Goal: Information Seeking & Learning: Learn about a topic

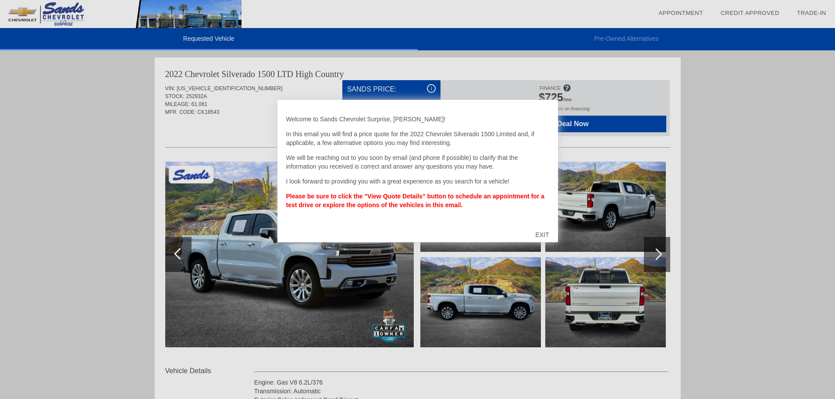
click at [546, 229] on div "EXIT" at bounding box center [542, 235] width 31 height 26
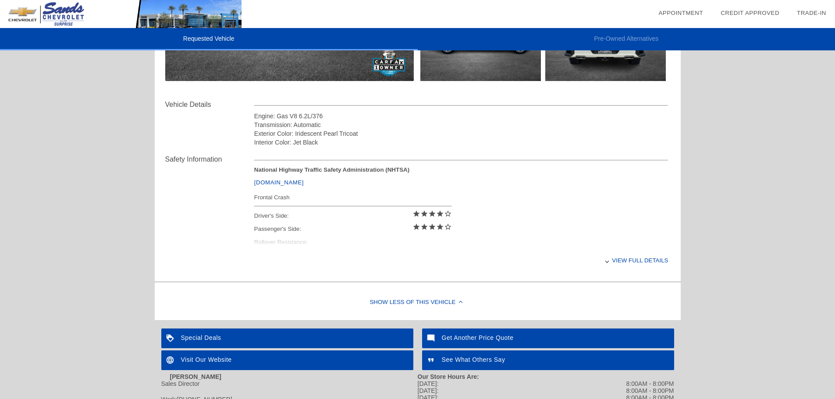
scroll to position [351, 0]
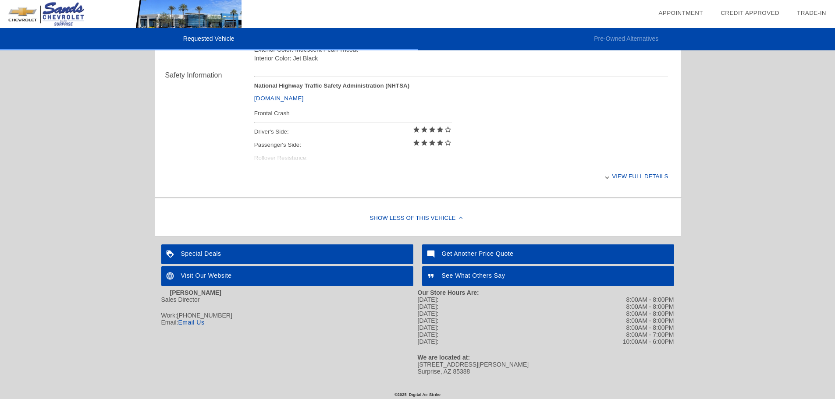
click at [428, 220] on div "Show Less of this Vehicle" at bounding box center [418, 218] width 526 height 35
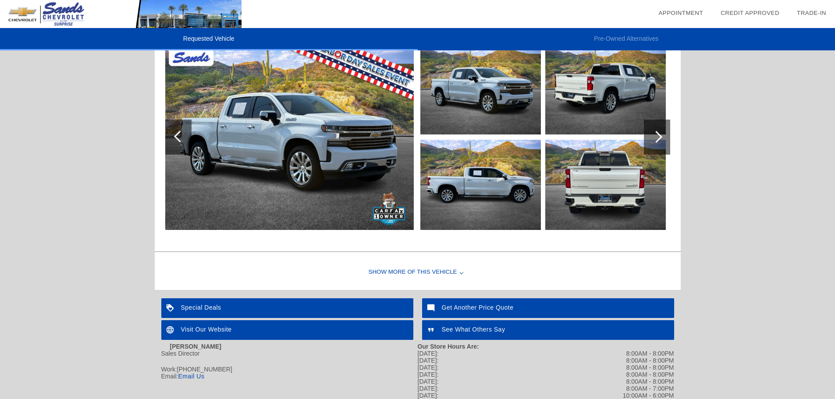
scroll to position [0, 0]
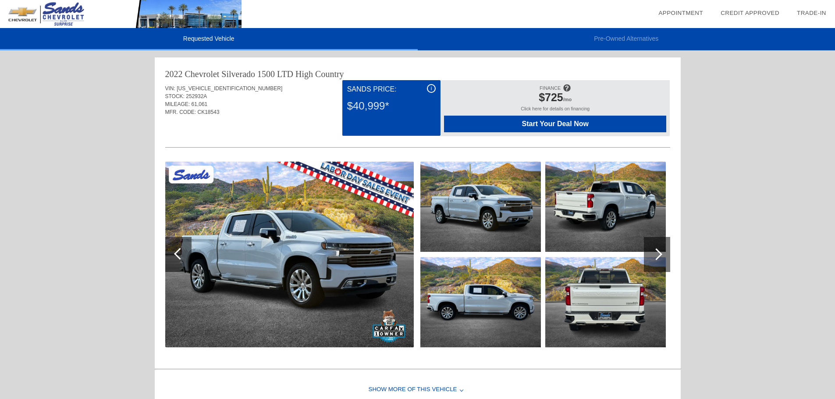
click at [648, 250] on div at bounding box center [657, 254] width 26 height 35
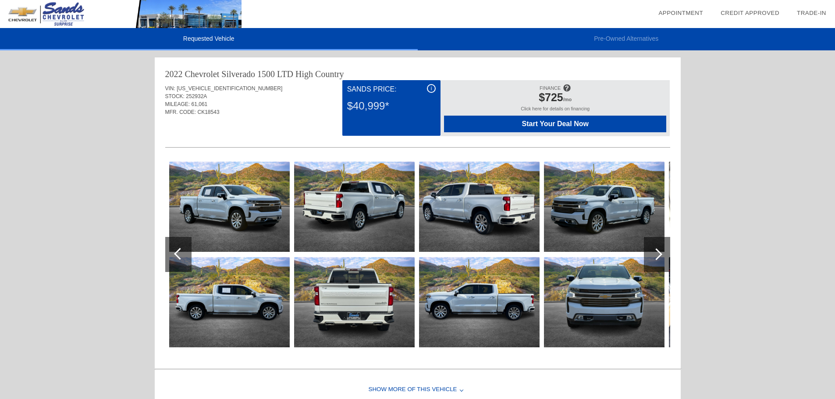
click at [649, 249] on div at bounding box center [657, 254] width 26 height 35
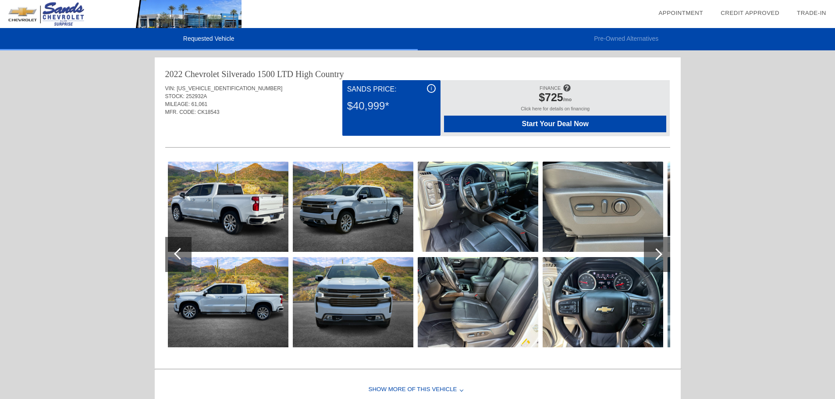
click at [649, 249] on div at bounding box center [657, 254] width 26 height 35
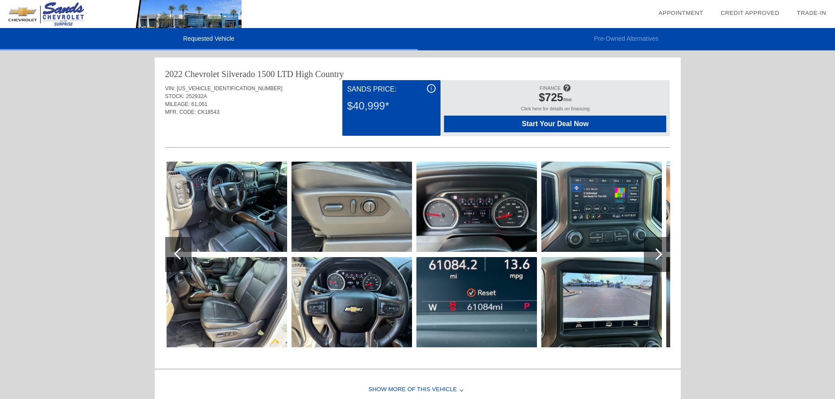
click at [657, 257] on div at bounding box center [657, 255] width 12 height 12
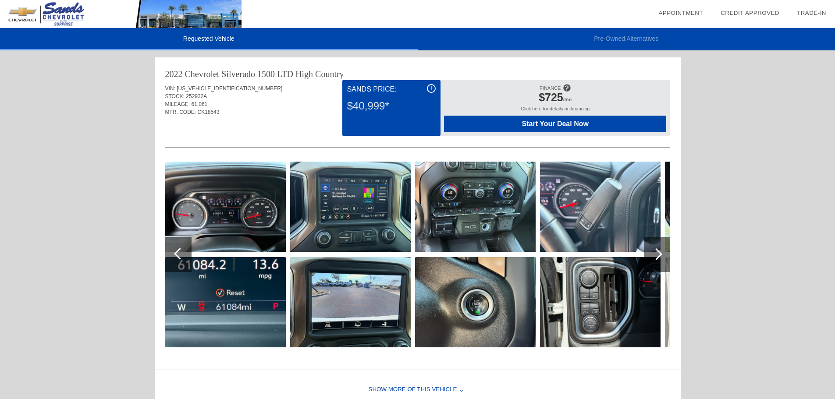
click at [657, 257] on div at bounding box center [657, 255] width 12 height 12
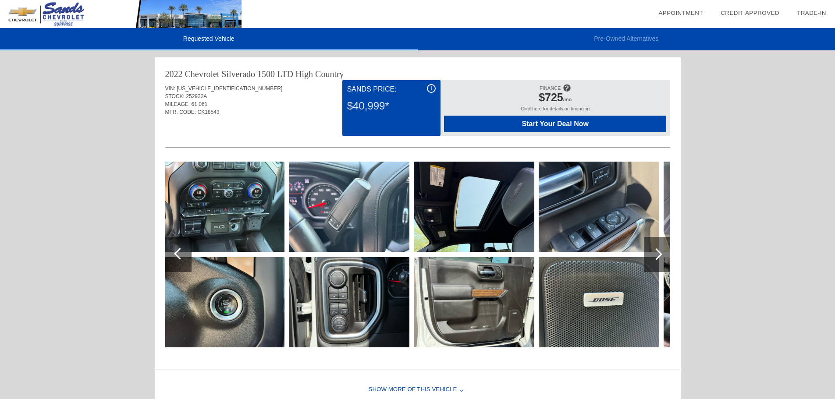
click at [657, 257] on div at bounding box center [657, 255] width 12 height 12
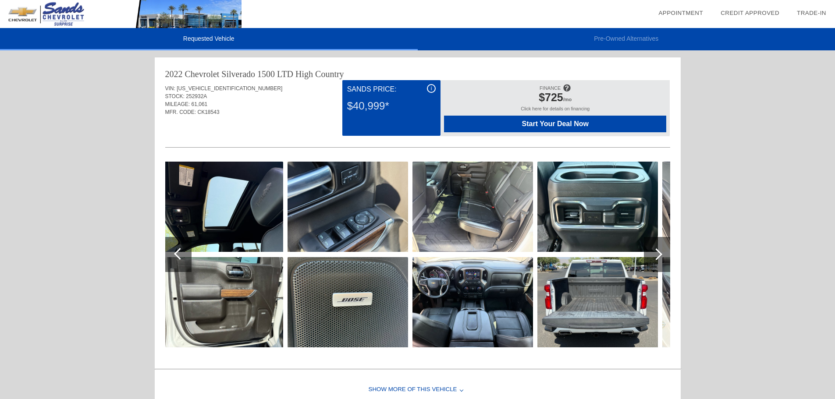
click at [475, 188] on img at bounding box center [473, 207] width 121 height 90
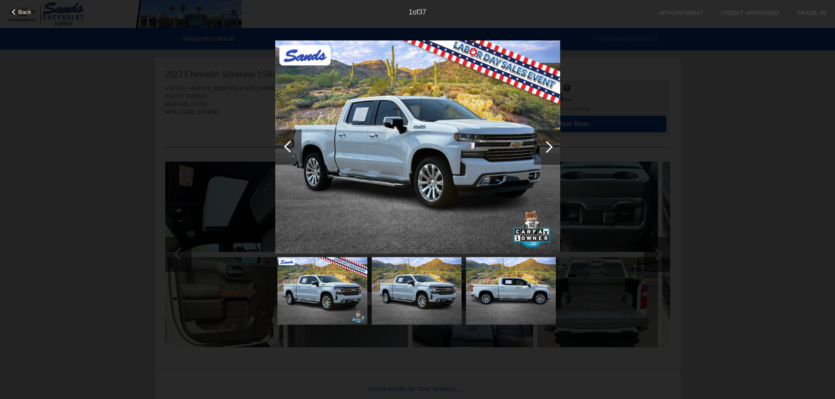
click at [552, 146] on div at bounding box center [547, 147] width 12 height 12
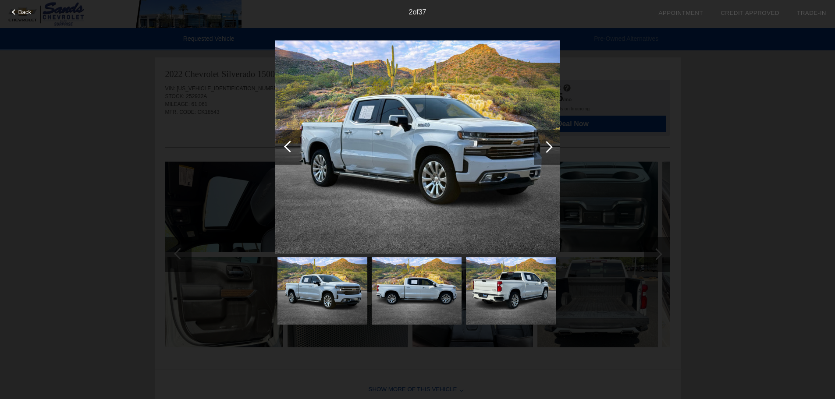
click at [552, 146] on div at bounding box center [547, 147] width 12 height 12
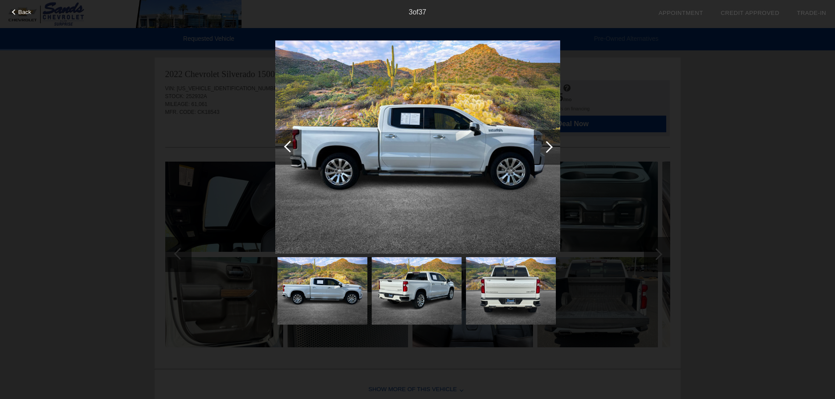
click at [552, 146] on div at bounding box center [547, 147] width 12 height 12
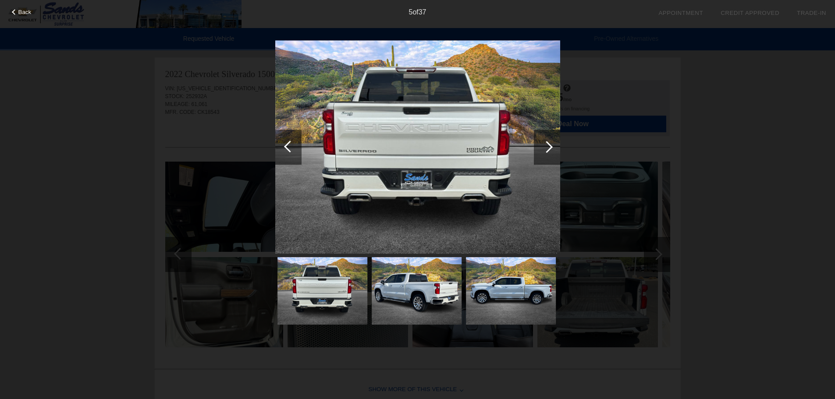
click at [552, 146] on div at bounding box center [547, 147] width 12 height 12
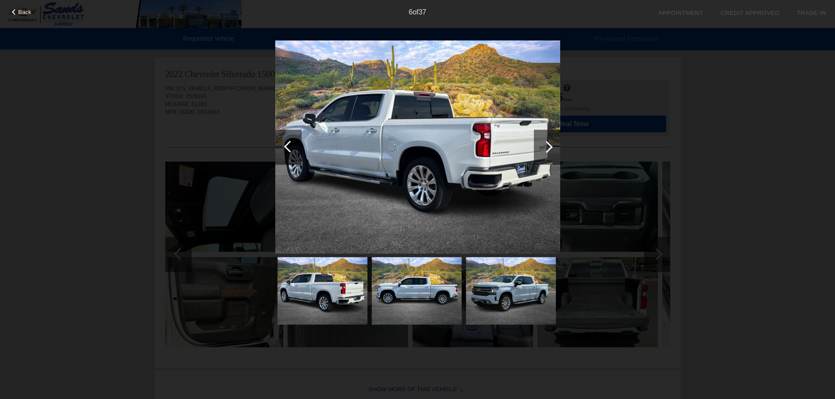
click at [552, 146] on div at bounding box center [547, 147] width 12 height 12
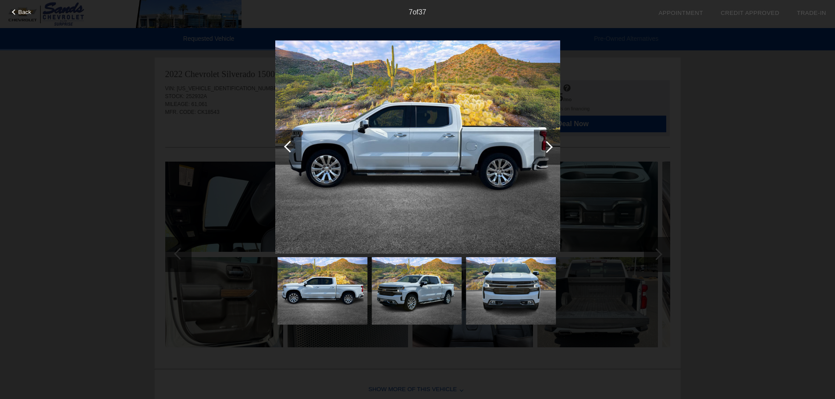
click at [552, 146] on div at bounding box center [547, 147] width 12 height 12
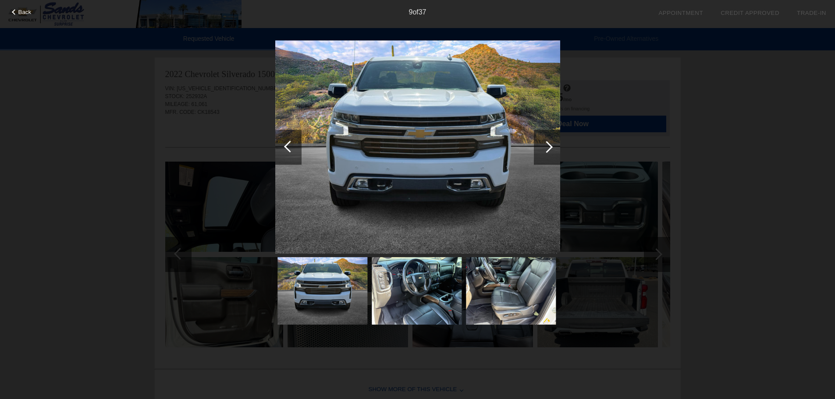
click at [552, 146] on div at bounding box center [547, 147] width 12 height 12
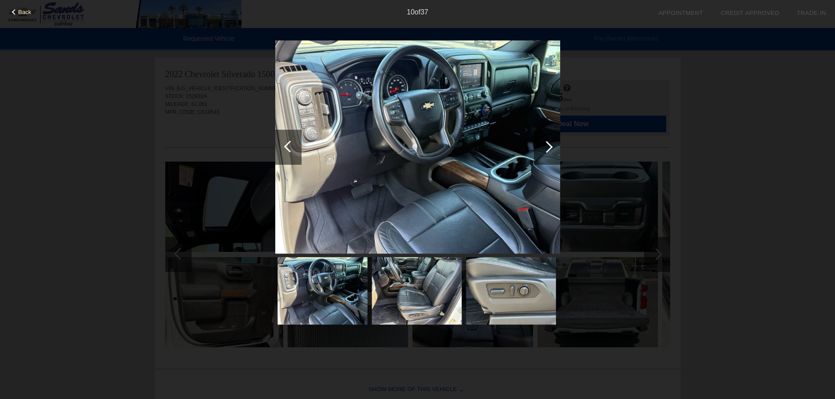
click at [552, 146] on div at bounding box center [547, 147] width 12 height 12
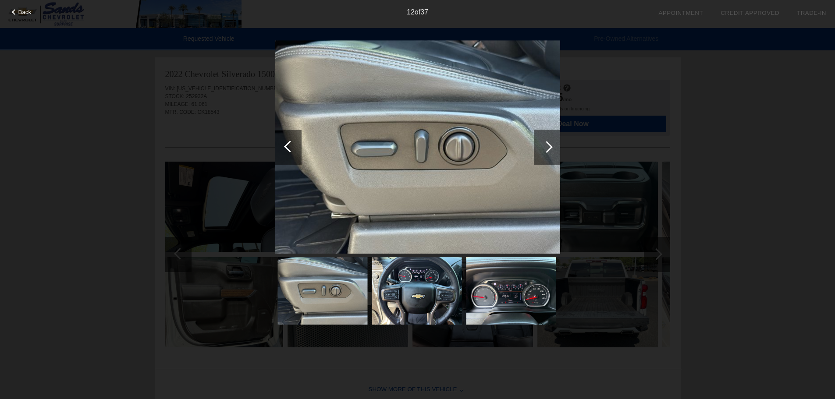
click at [552, 146] on div at bounding box center [547, 147] width 12 height 12
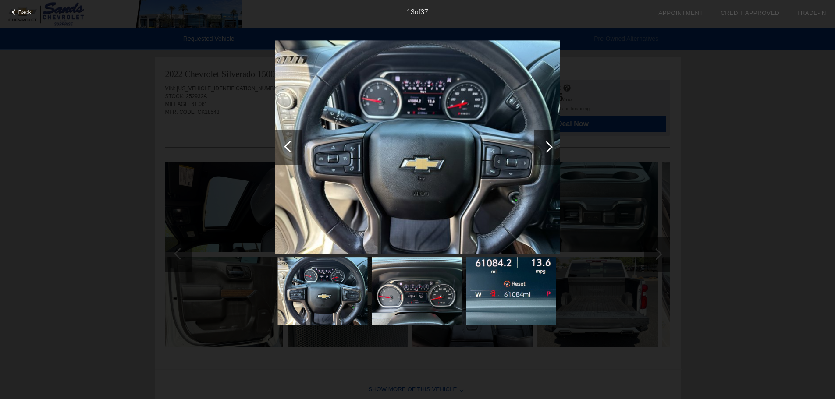
click at [552, 146] on div at bounding box center [547, 147] width 12 height 12
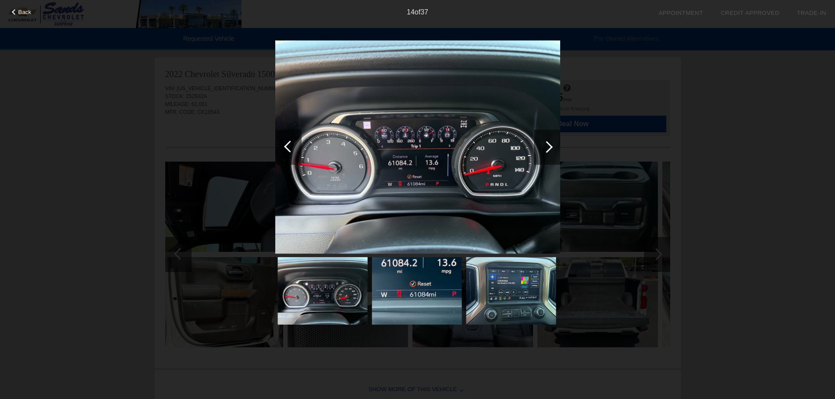
click at [552, 146] on div at bounding box center [547, 147] width 12 height 12
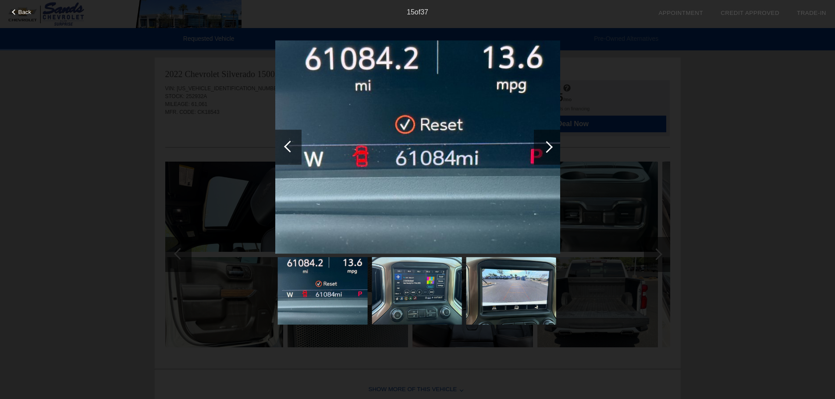
click at [552, 146] on div at bounding box center [547, 147] width 12 height 12
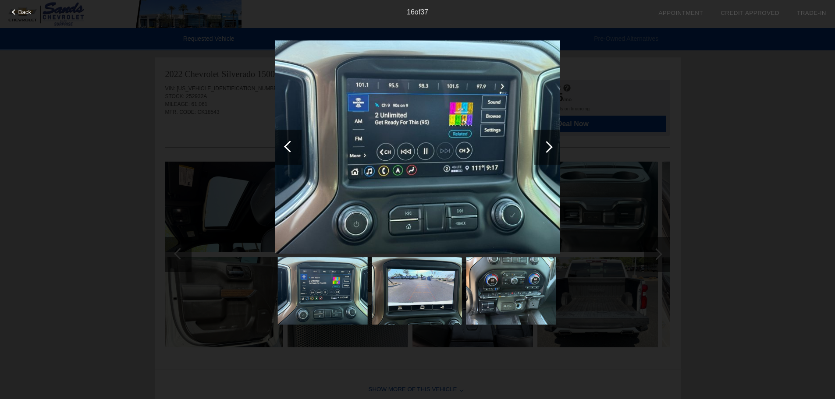
click at [552, 146] on div at bounding box center [547, 147] width 12 height 12
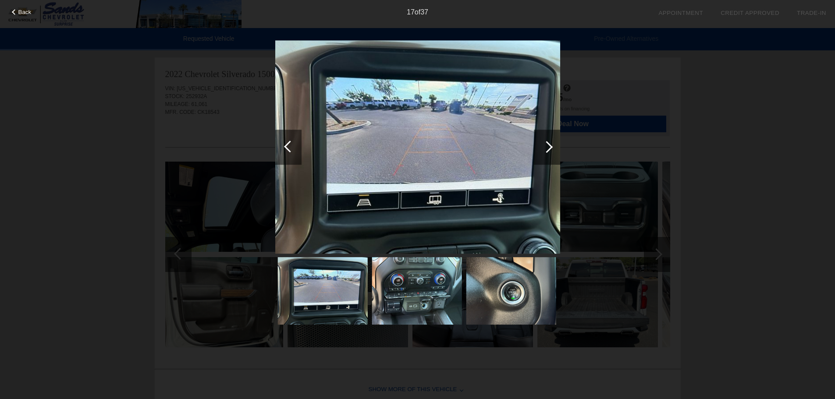
click at [552, 146] on div at bounding box center [547, 147] width 12 height 12
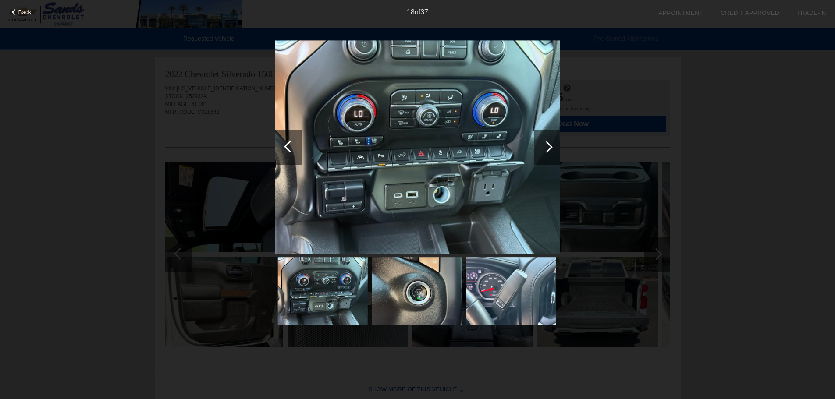
click at [552, 146] on div at bounding box center [547, 147] width 12 height 12
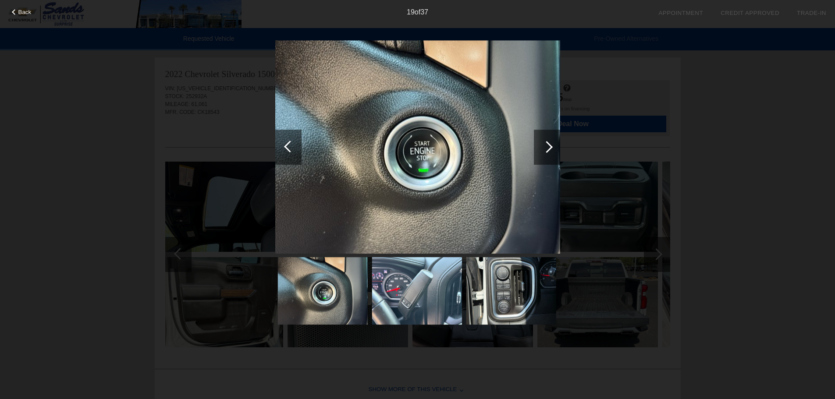
click at [552, 146] on div at bounding box center [547, 147] width 12 height 12
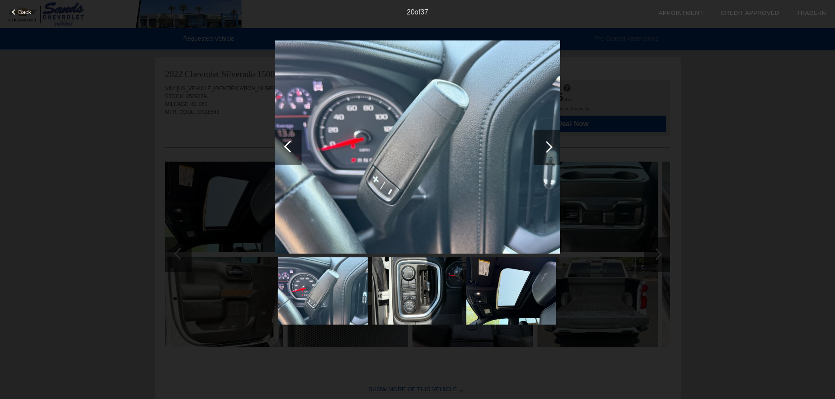
click at [552, 146] on div at bounding box center [547, 147] width 12 height 12
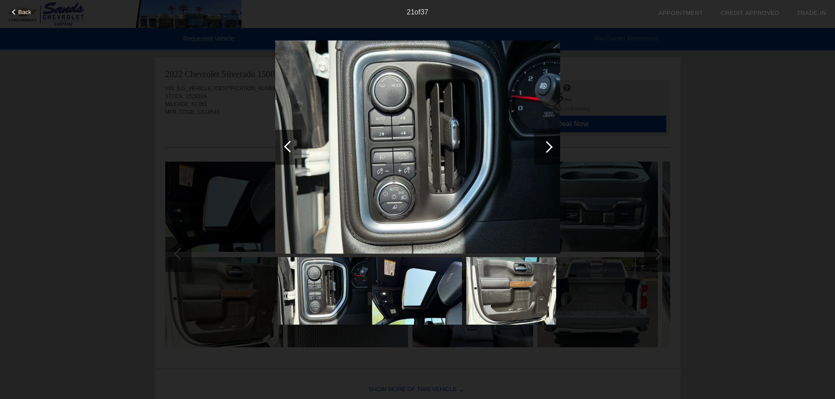
click at [552, 146] on div at bounding box center [547, 147] width 12 height 12
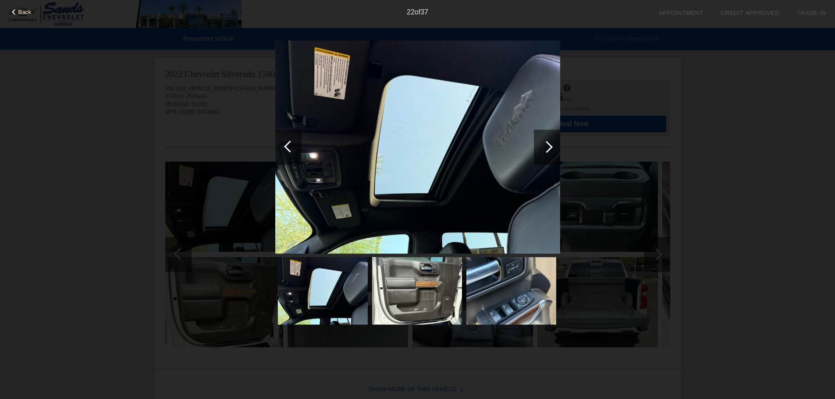
click at [552, 146] on div at bounding box center [547, 147] width 12 height 12
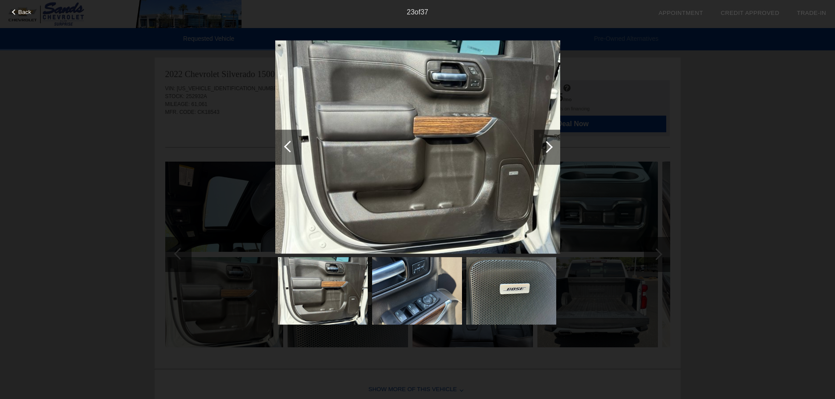
click at [552, 146] on div at bounding box center [547, 147] width 12 height 12
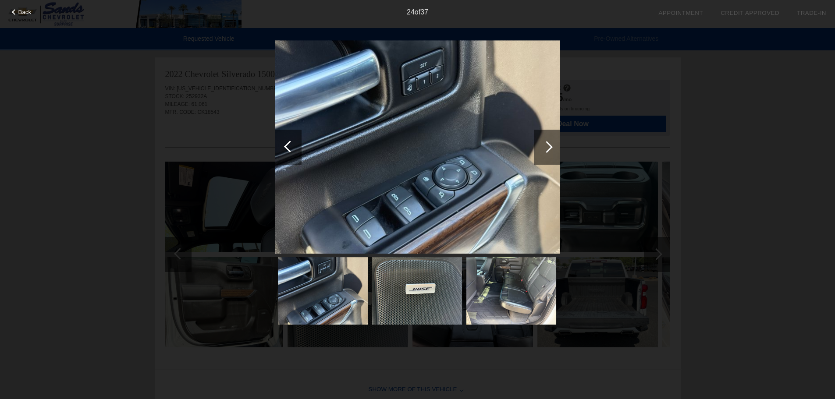
click at [552, 146] on div at bounding box center [547, 147] width 12 height 12
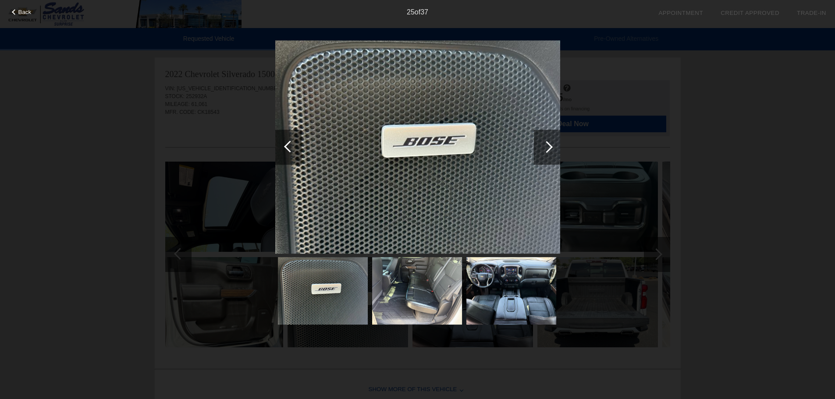
click at [552, 146] on div at bounding box center [547, 147] width 12 height 12
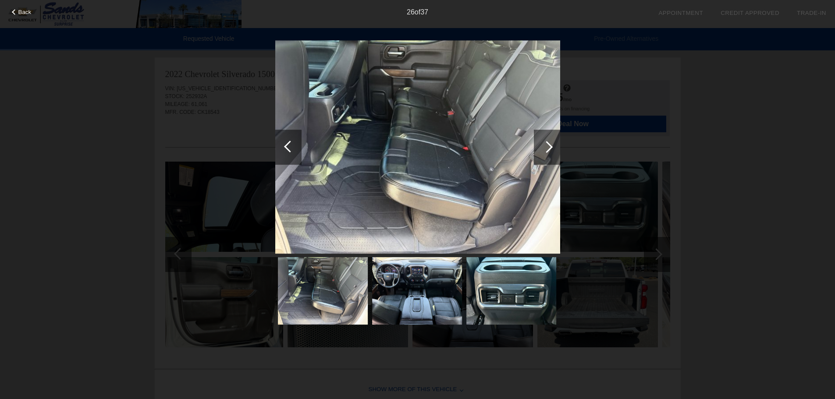
click at [552, 146] on div at bounding box center [547, 147] width 12 height 12
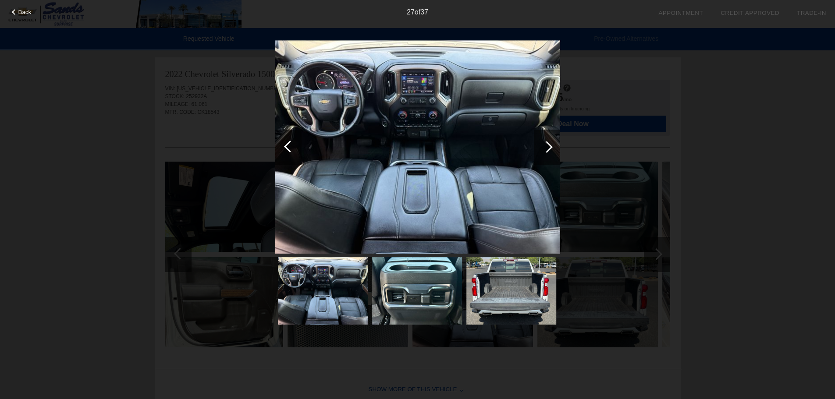
click at [552, 146] on div at bounding box center [547, 147] width 12 height 12
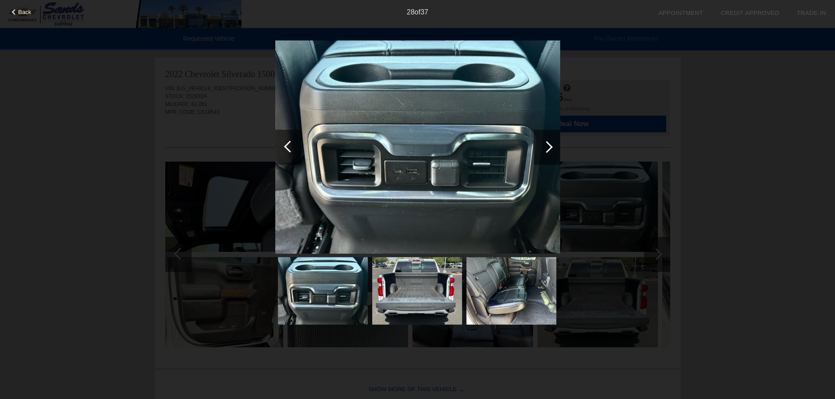
click at [552, 146] on div at bounding box center [547, 147] width 12 height 12
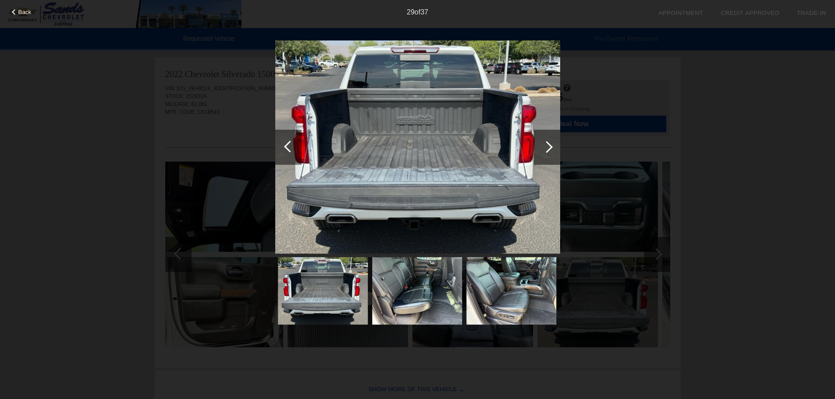
click at [552, 146] on div at bounding box center [547, 147] width 12 height 12
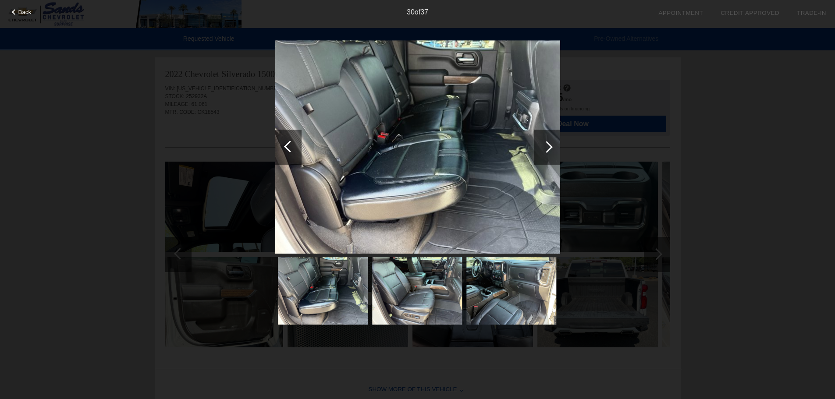
click at [552, 146] on div at bounding box center [547, 147] width 12 height 12
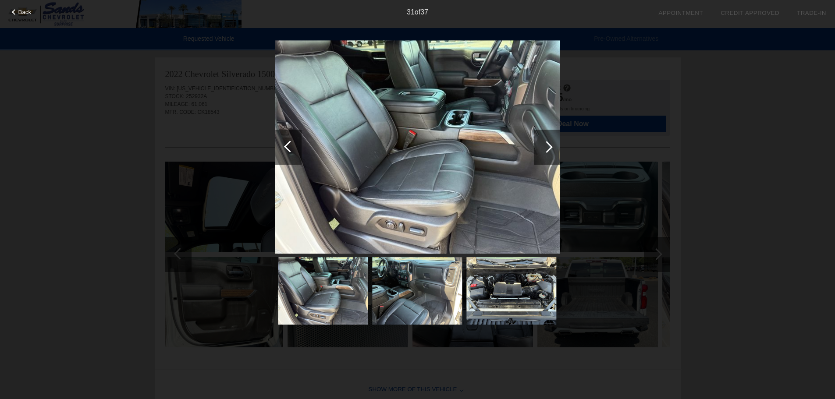
click at [552, 146] on div at bounding box center [547, 147] width 12 height 12
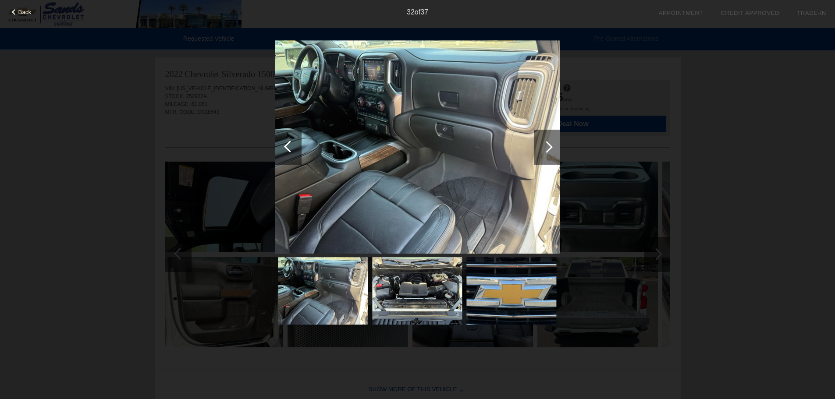
click at [552, 146] on div at bounding box center [547, 147] width 12 height 12
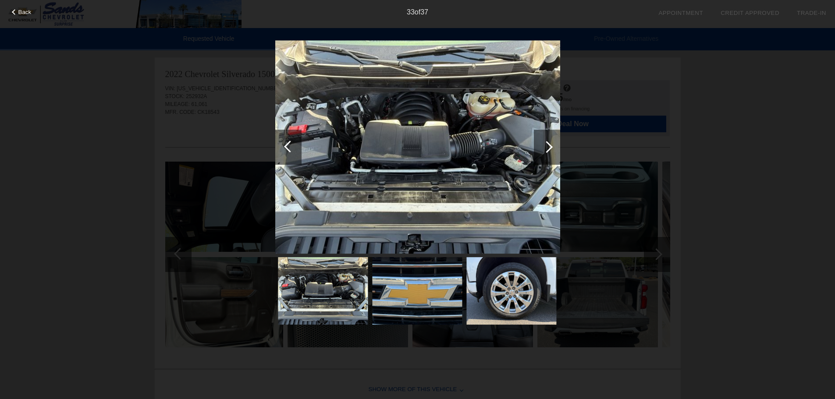
click at [288, 142] on div at bounding box center [288, 147] width 26 height 35
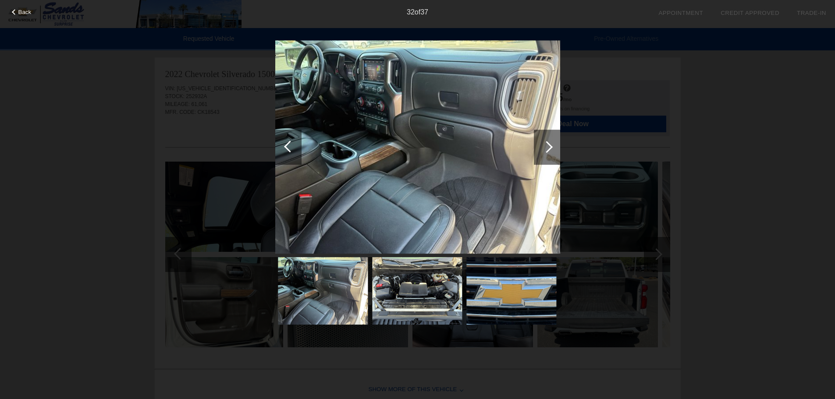
click at [288, 142] on div at bounding box center [288, 147] width 26 height 35
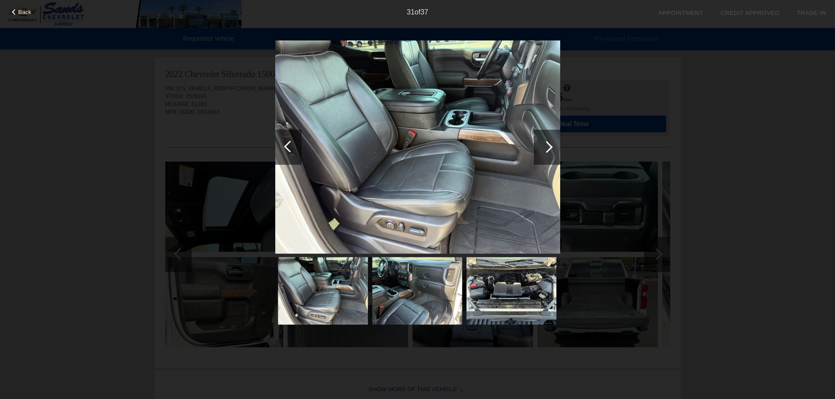
click at [288, 142] on div at bounding box center [288, 147] width 26 height 35
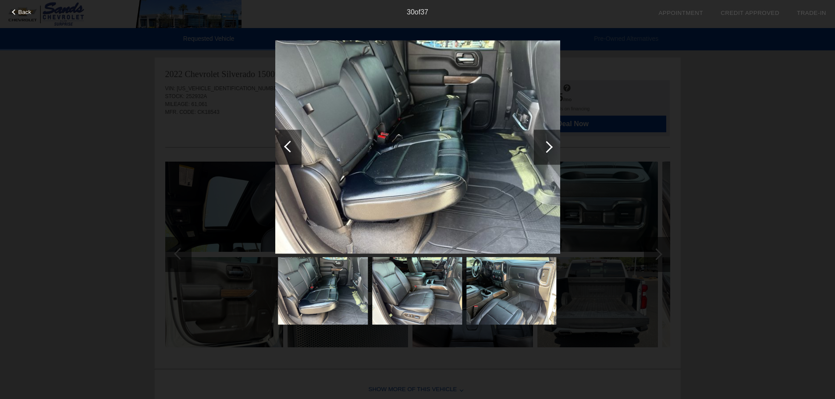
click at [288, 142] on div at bounding box center [288, 147] width 26 height 35
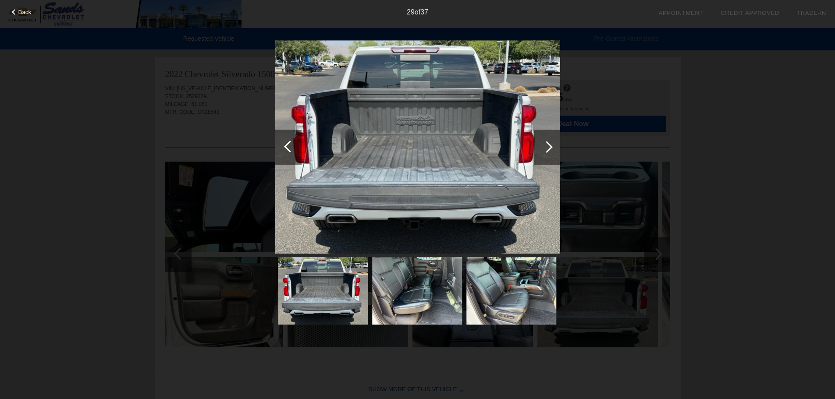
click at [288, 142] on div at bounding box center [288, 147] width 26 height 35
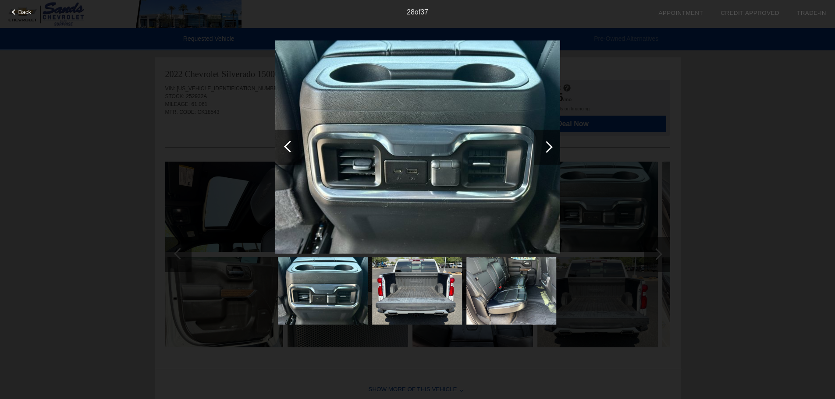
click at [288, 142] on div at bounding box center [288, 147] width 26 height 35
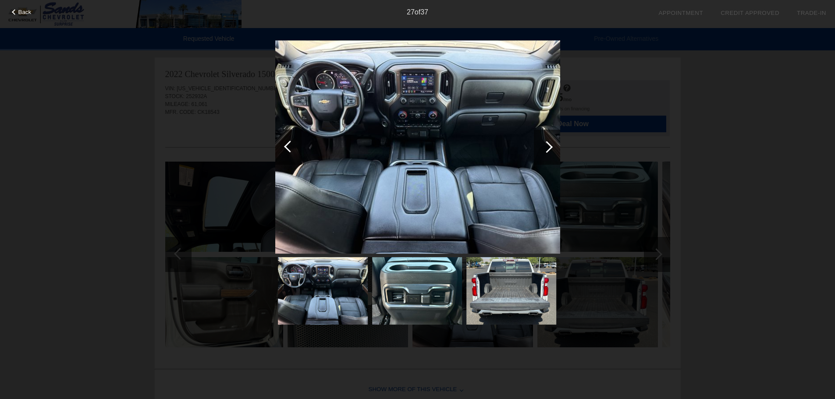
click at [288, 142] on div at bounding box center [288, 147] width 26 height 35
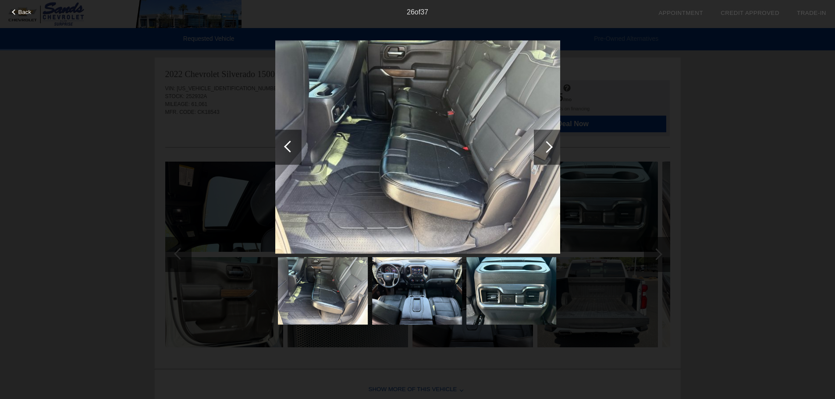
click at [552, 145] on div at bounding box center [547, 147] width 26 height 35
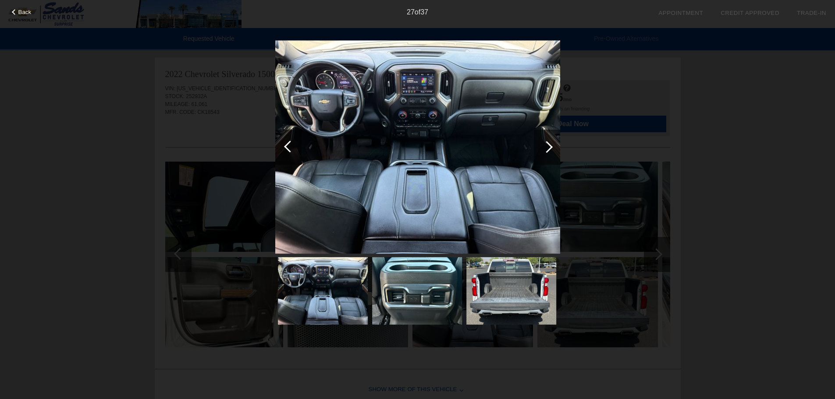
click at [285, 146] on div at bounding box center [290, 147] width 12 height 12
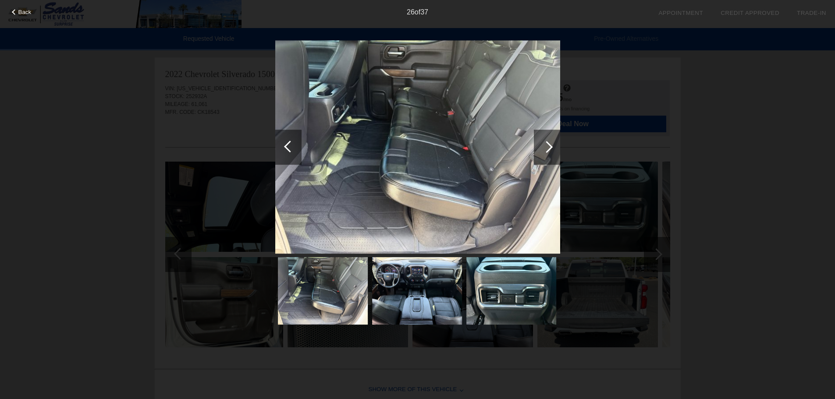
click at [285, 146] on div at bounding box center [290, 147] width 12 height 12
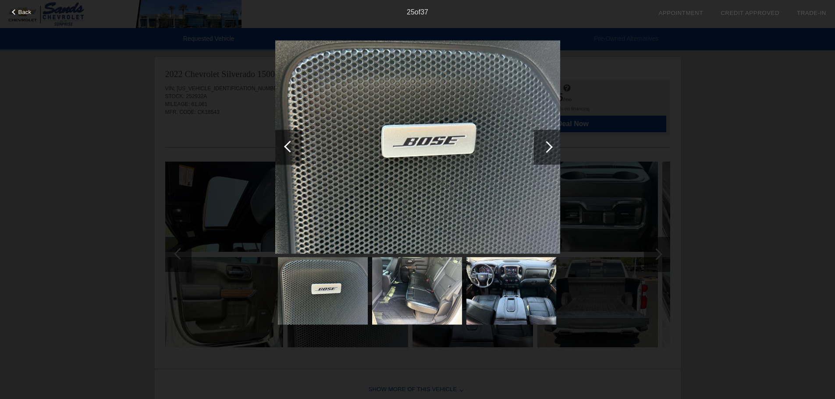
click at [285, 146] on div at bounding box center [290, 147] width 12 height 12
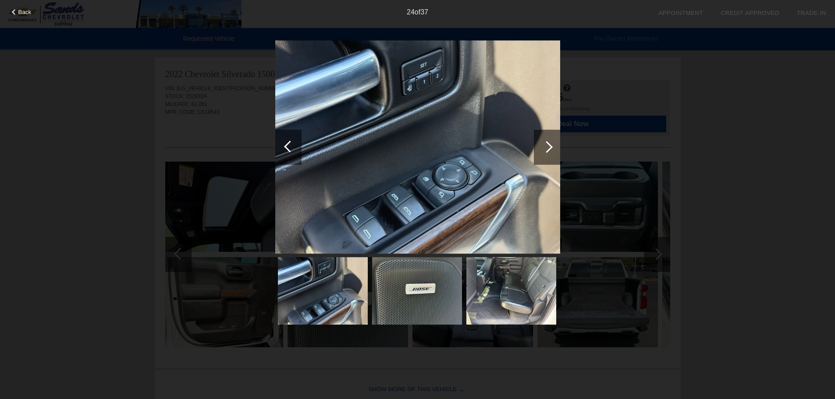
click at [285, 146] on div at bounding box center [290, 147] width 12 height 12
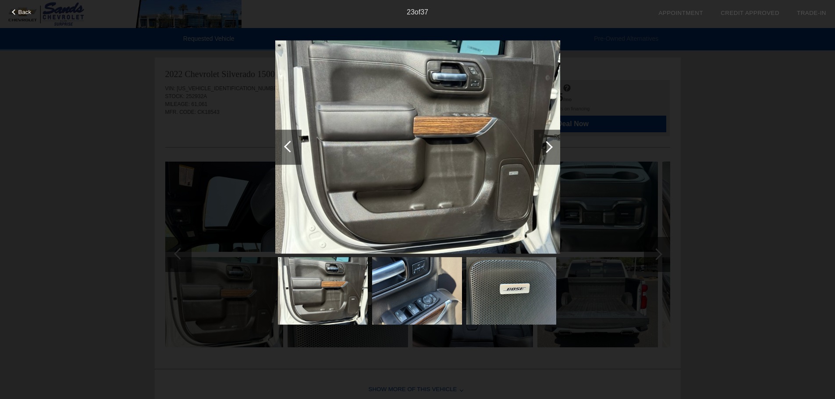
click at [285, 146] on div at bounding box center [290, 147] width 12 height 12
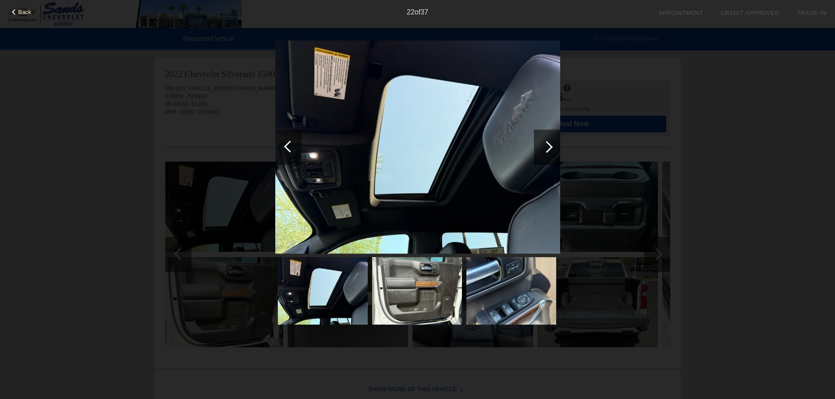
click at [285, 146] on div at bounding box center [290, 147] width 12 height 12
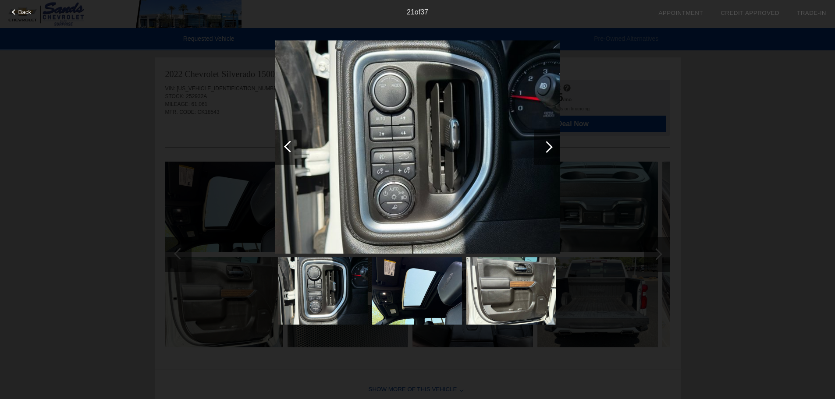
click at [285, 146] on div at bounding box center [290, 147] width 12 height 12
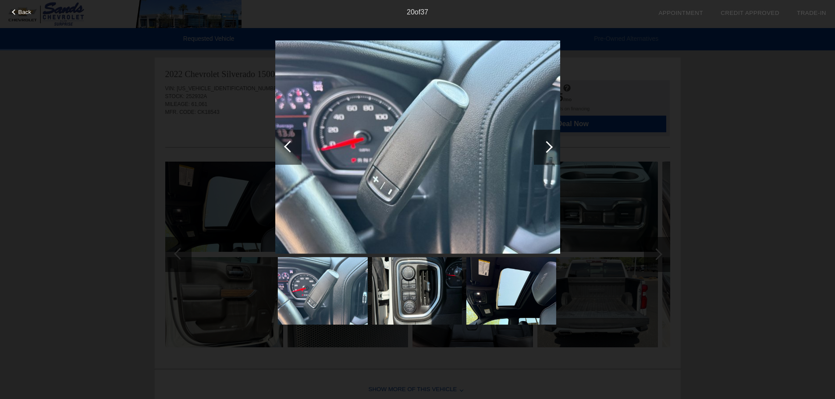
click at [285, 146] on div at bounding box center [290, 147] width 12 height 12
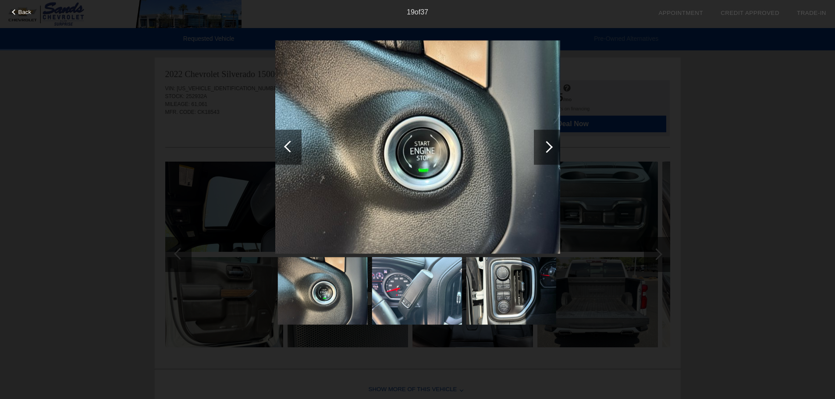
click at [285, 146] on div at bounding box center [290, 147] width 12 height 12
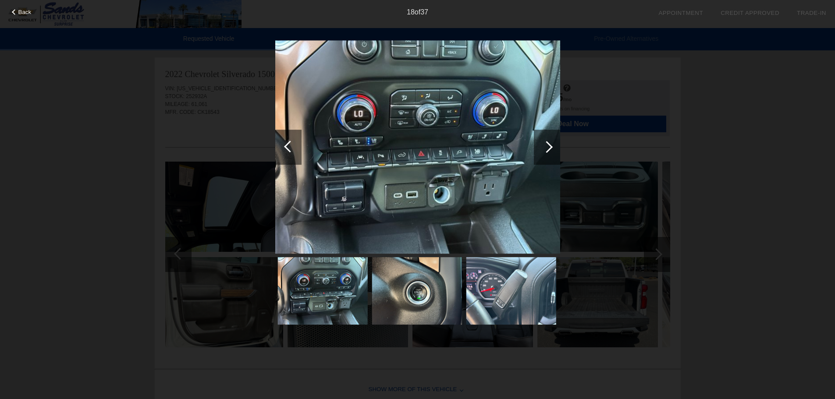
click at [292, 153] on div at bounding box center [288, 147] width 26 height 35
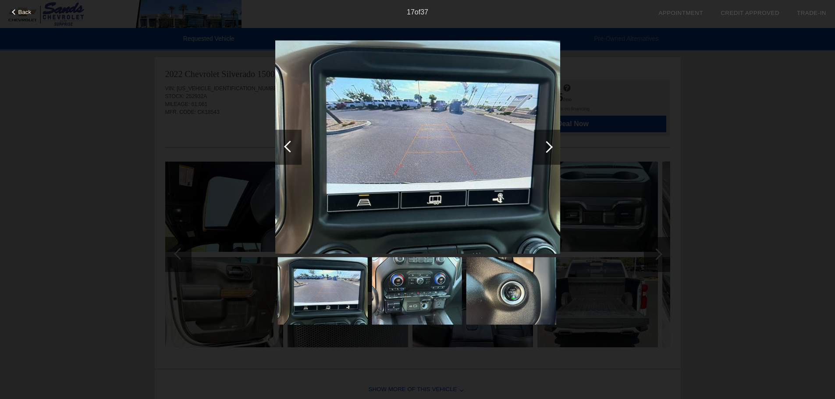
click at [292, 153] on div at bounding box center [288, 147] width 26 height 35
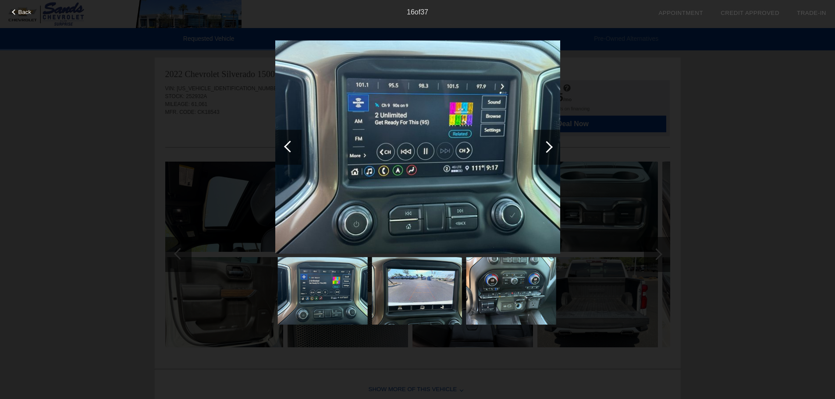
click at [292, 153] on div at bounding box center [288, 147] width 26 height 35
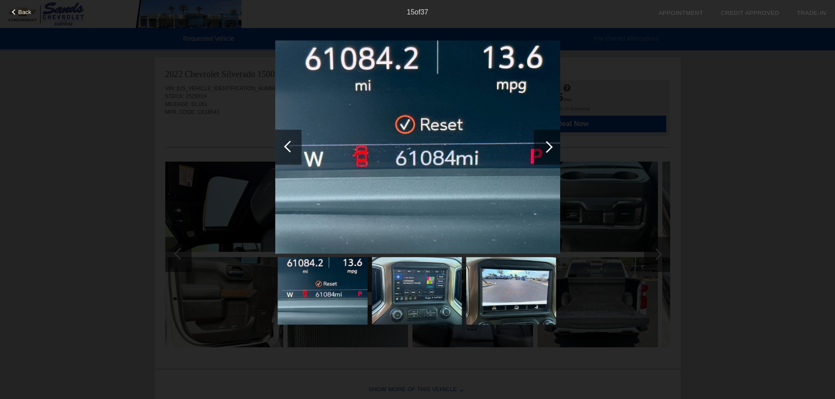
click at [292, 153] on div at bounding box center [288, 147] width 26 height 35
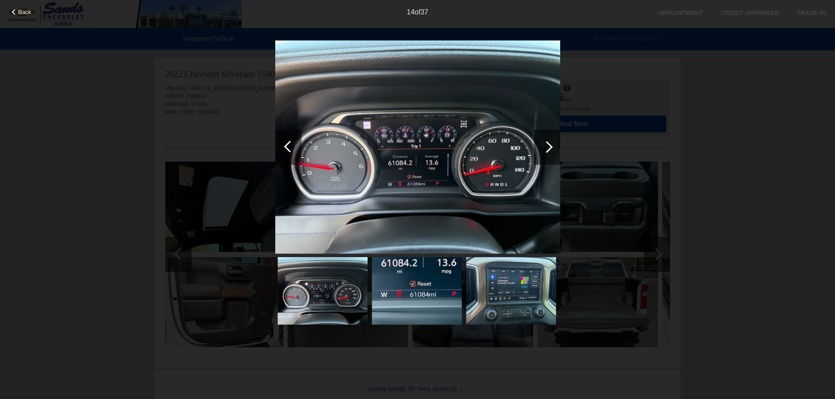
click at [291, 149] on div at bounding box center [290, 147] width 12 height 12
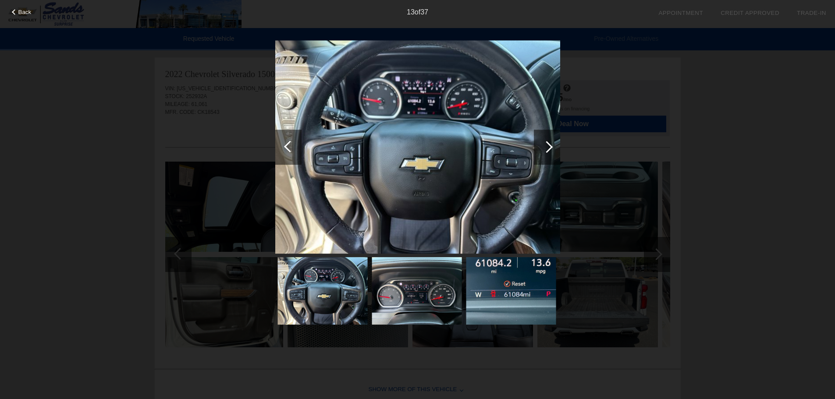
click at [291, 149] on div at bounding box center [290, 147] width 12 height 12
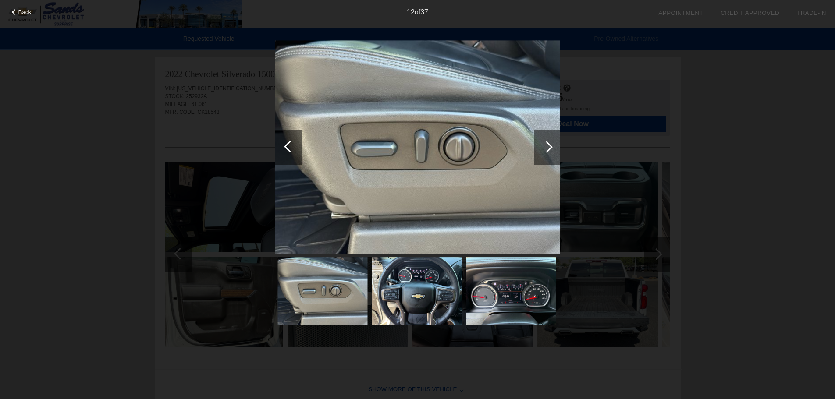
click at [291, 149] on div at bounding box center [290, 147] width 12 height 12
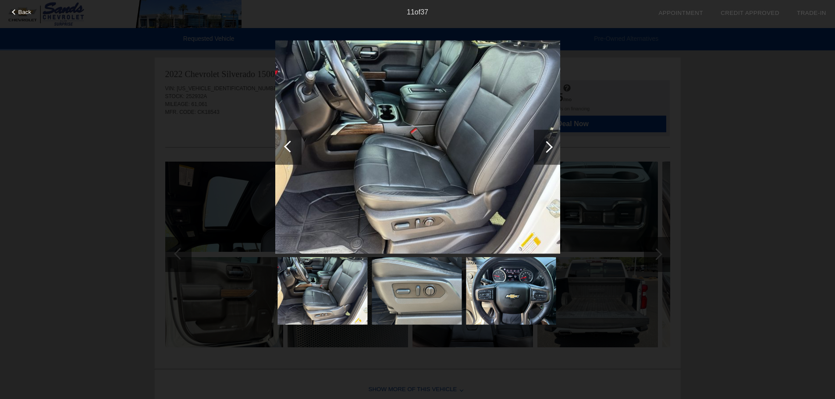
click at [291, 149] on div at bounding box center [290, 147] width 12 height 12
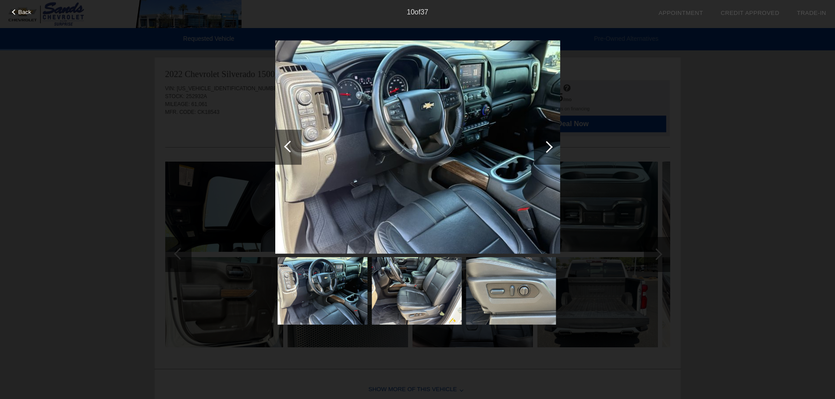
click at [291, 149] on div at bounding box center [290, 147] width 12 height 12
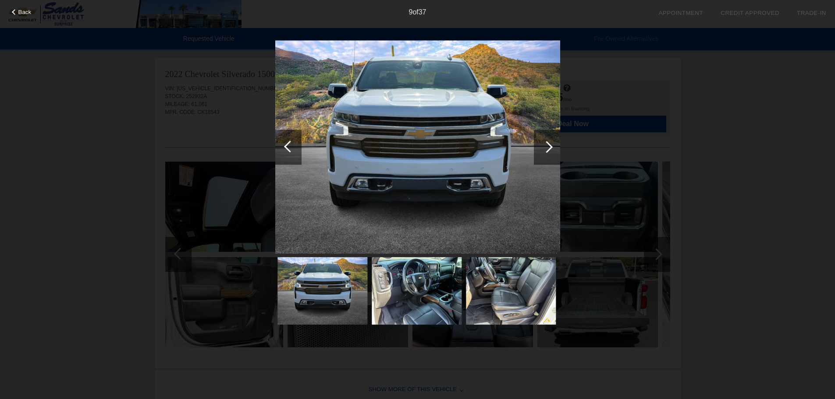
click at [291, 149] on div at bounding box center [290, 147] width 12 height 12
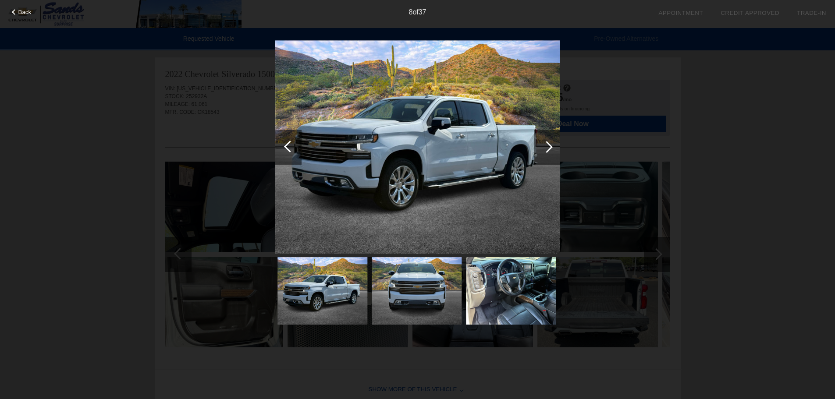
click at [291, 149] on div at bounding box center [290, 147] width 12 height 12
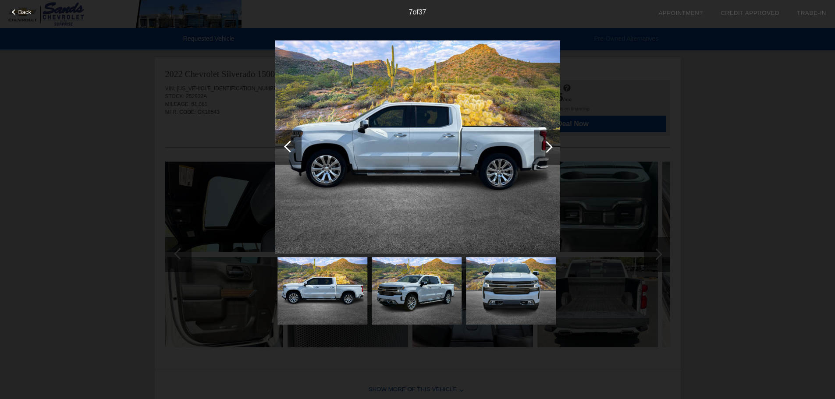
click at [291, 149] on div at bounding box center [290, 147] width 12 height 12
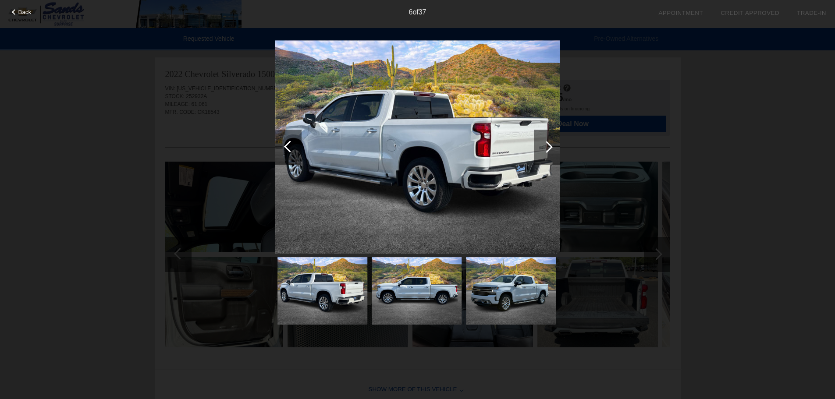
click at [291, 149] on div at bounding box center [290, 147] width 12 height 12
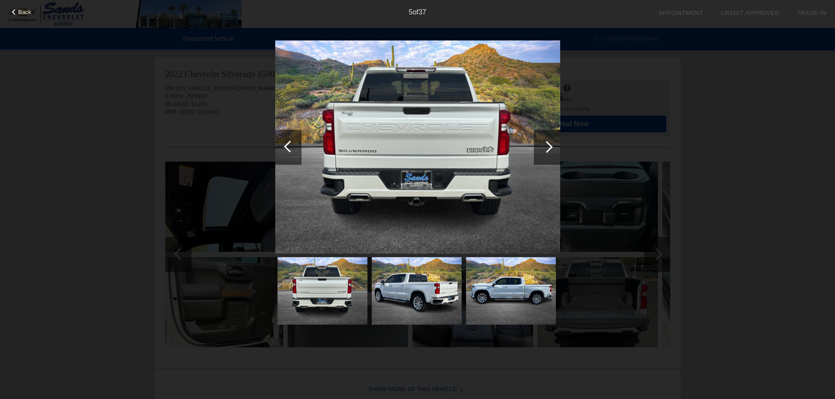
click at [291, 149] on div at bounding box center [290, 147] width 12 height 12
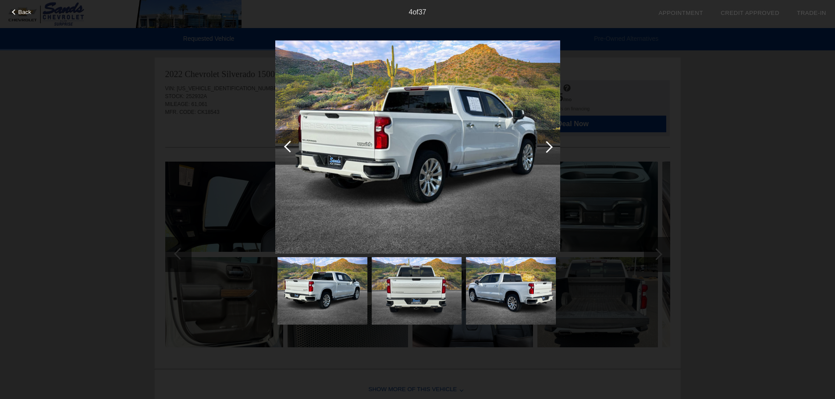
click at [291, 149] on div at bounding box center [290, 147] width 12 height 12
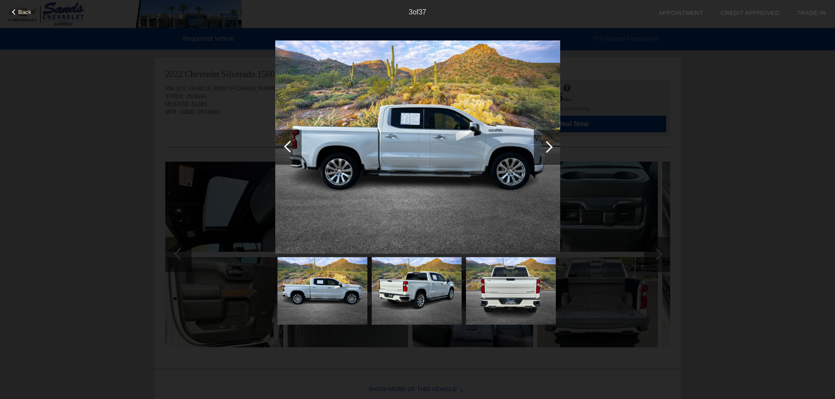
click at [291, 149] on div at bounding box center [290, 147] width 12 height 12
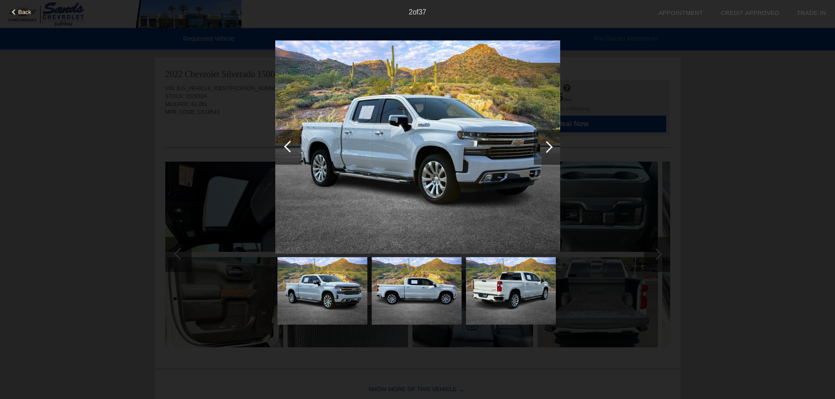
click at [291, 149] on div at bounding box center [290, 147] width 12 height 12
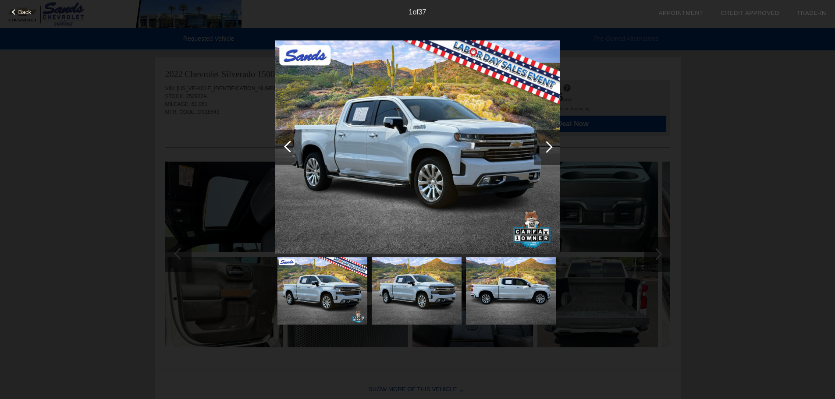
click at [291, 149] on div at bounding box center [290, 147] width 12 height 12
click at [46, 123] on div "Back 1 of 37" at bounding box center [417, 199] width 835 height 399
click at [17, 7] on div "1 of 37" at bounding box center [417, 9] width 835 height 18
click at [27, 14] on span "Back" at bounding box center [24, 12] width 13 height 7
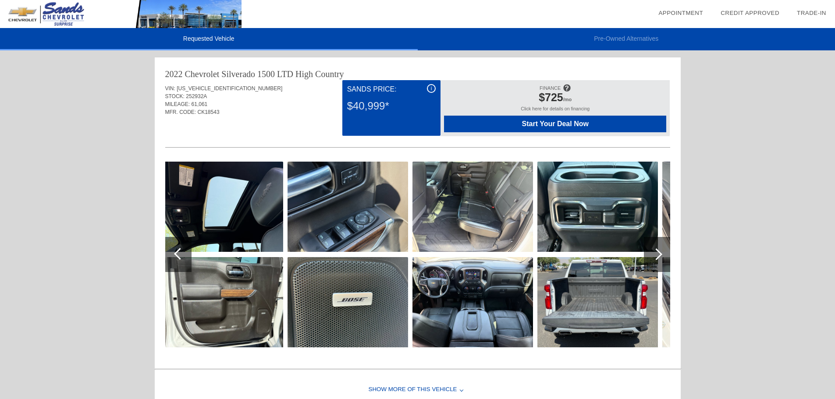
click at [436, 87] on div "Sands Price:" at bounding box center [391, 89] width 89 height 11
click at [432, 88] on div "i" at bounding box center [431, 88] width 9 height 9
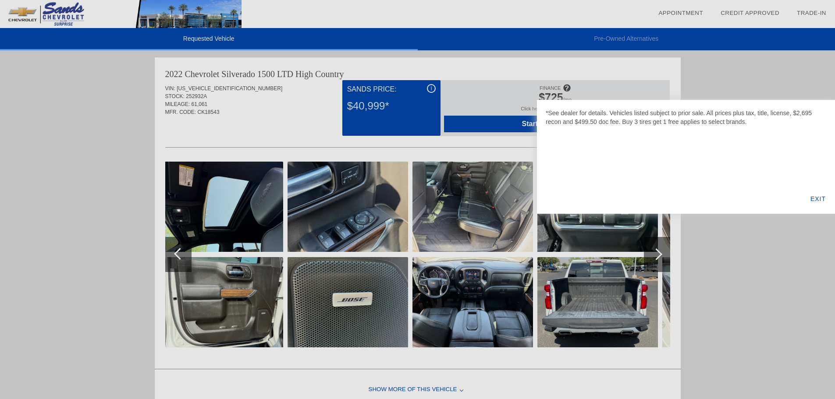
click at [827, 200] on div "EXIT" at bounding box center [819, 199] width 34 height 30
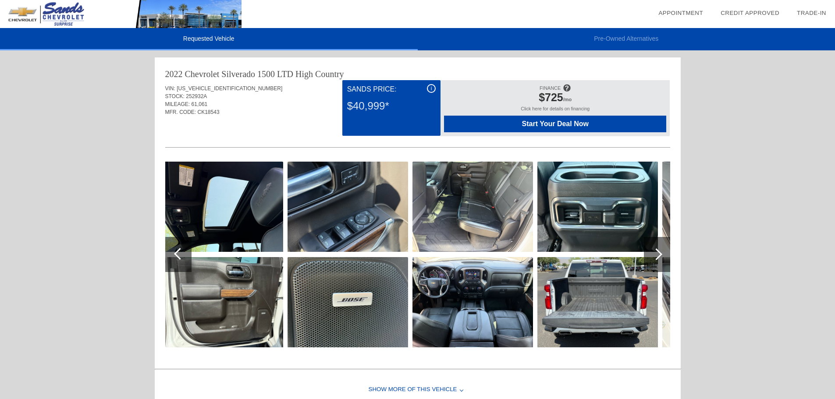
click at [433, 289] on img at bounding box center [473, 302] width 121 height 90
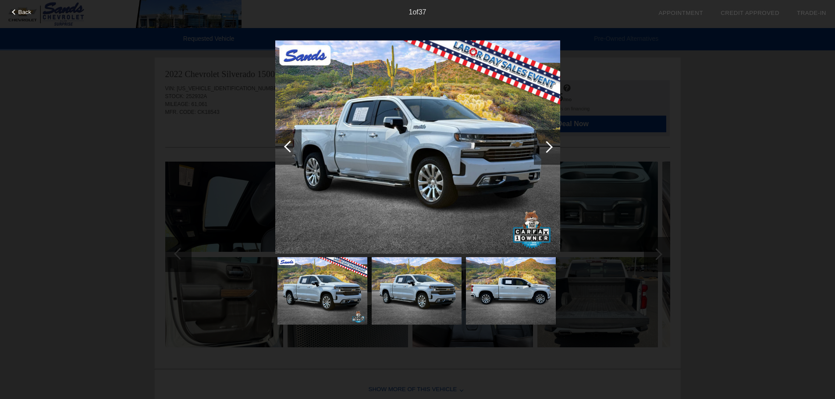
click at [550, 139] on div at bounding box center [547, 147] width 26 height 35
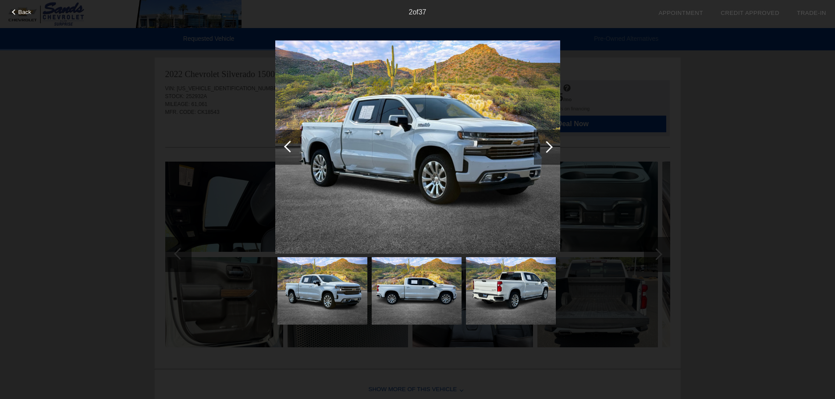
click at [550, 139] on div at bounding box center [547, 147] width 26 height 35
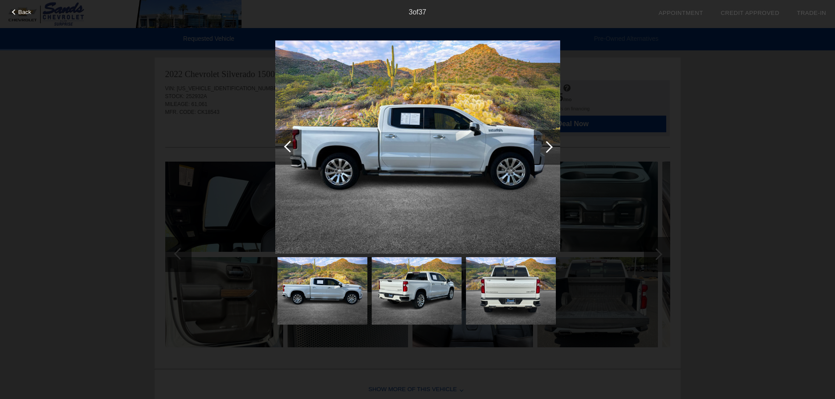
click at [550, 139] on div at bounding box center [547, 147] width 26 height 35
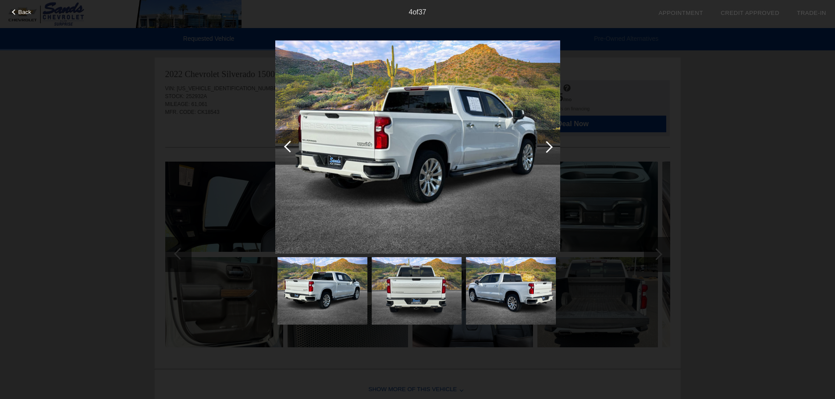
click at [550, 139] on div at bounding box center [547, 147] width 26 height 35
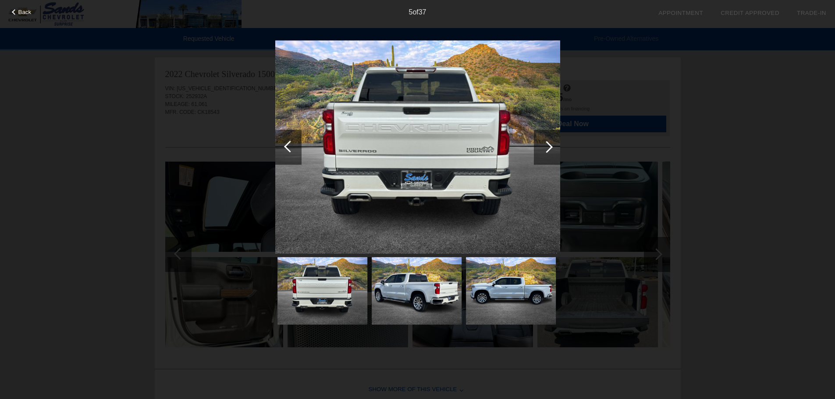
click at [550, 139] on div at bounding box center [547, 147] width 26 height 35
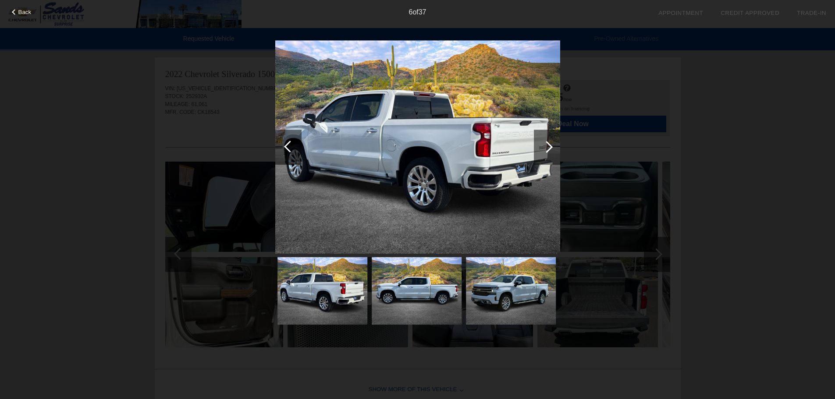
click at [550, 139] on div at bounding box center [547, 147] width 26 height 35
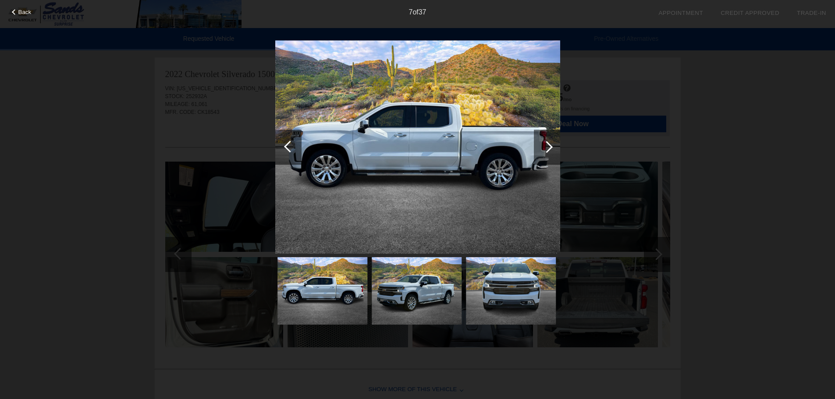
click at [550, 139] on div at bounding box center [547, 147] width 26 height 35
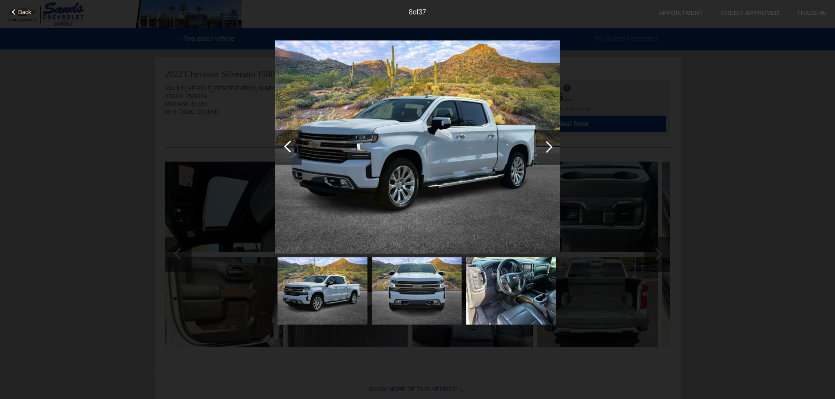
click at [550, 139] on div at bounding box center [547, 147] width 26 height 35
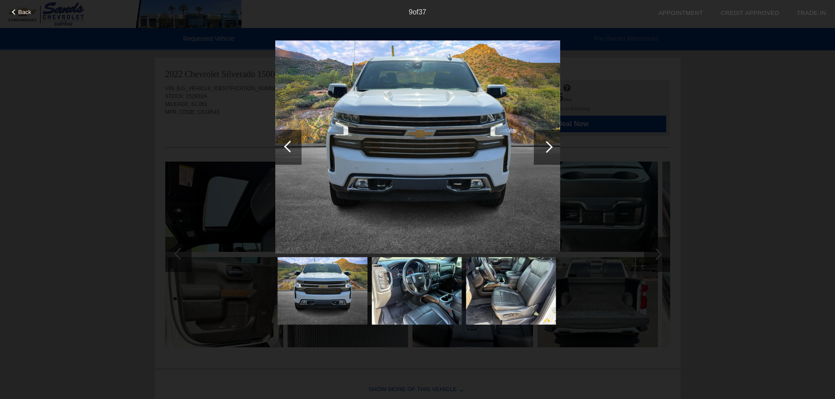
click at [550, 139] on div at bounding box center [547, 147] width 26 height 35
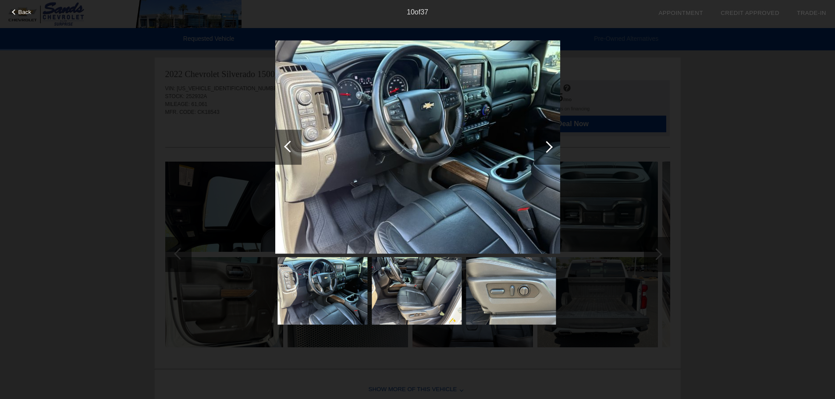
click at [550, 139] on div at bounding box center [547, 147] width 26 height 35
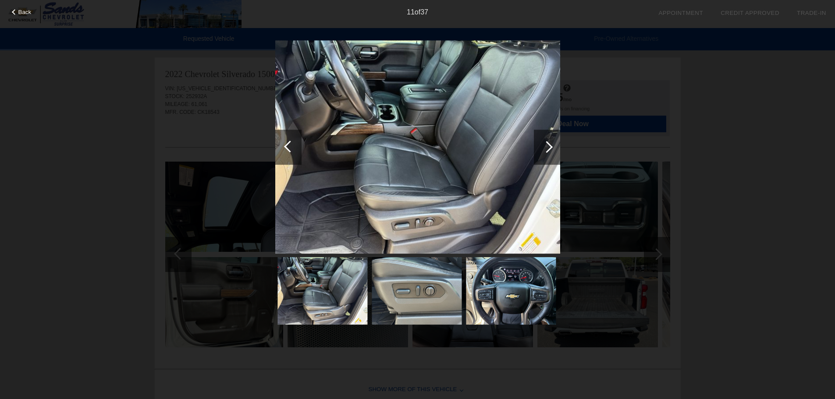
click at [753, 71] on div "Back 11 of 37" at bounding box center [417, 199] width 835 height 399
click at [18, 9] on span "Back" at bounding box center [24, 12] width 13 height 7
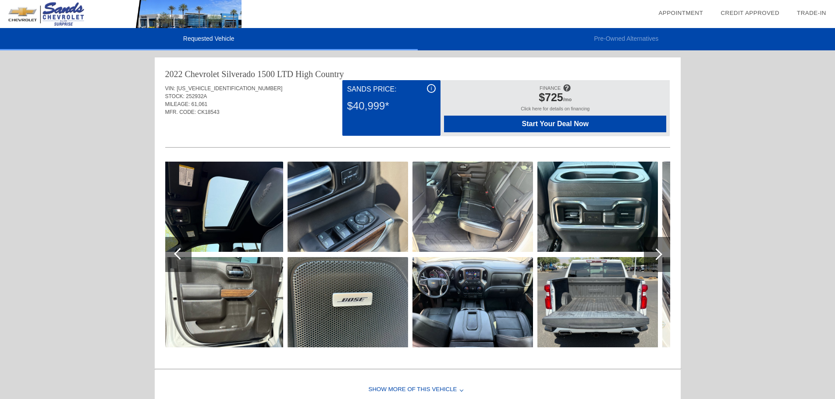
click at [640, 37] on li "Pre-Owned Alternatives" at bounding box center [627, 39] width 418 height 22
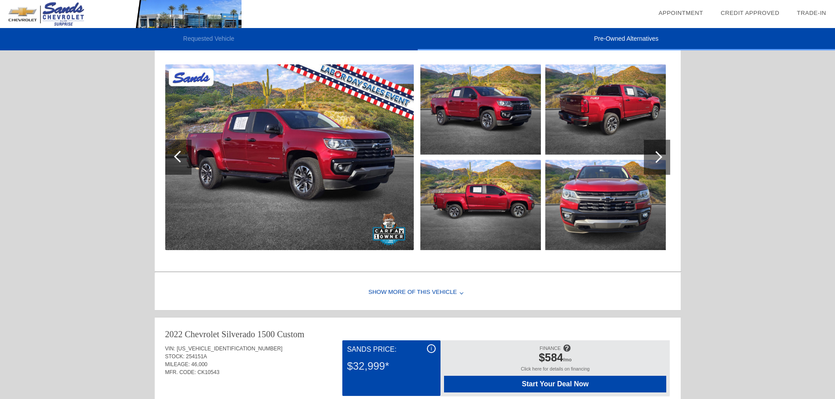
scroll to position [88, 0]
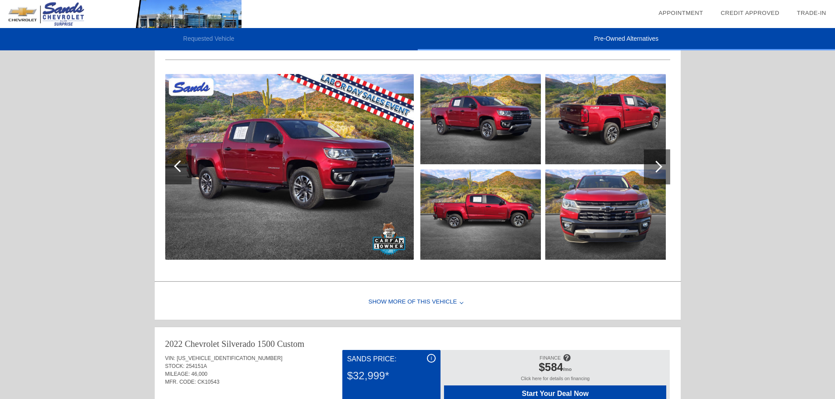
click at [496, 216] on img at bounding box center [481, 215] width 121 height 90
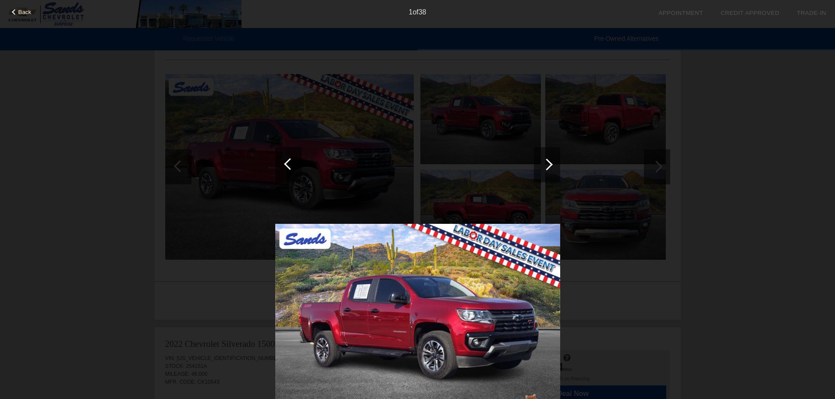
click at [766, 166] on div "Back 1 of 38" at bounding box center [417, 199] width 835 height 399
click at [9, 10] on div "Back" at bounding box center [22, 11] width 44 height 4
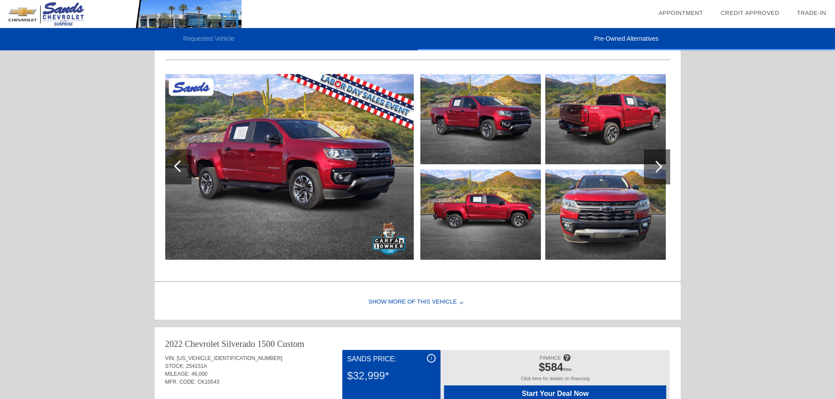
scroll to position [0, 0]
